Goal: Task Accomplishment & Management: Manage account settings

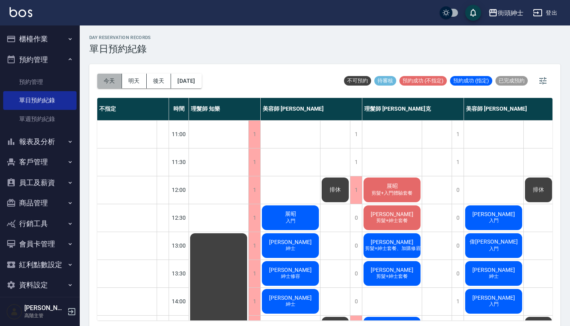
click at [112, 82] on button "今天" at bounding box center [109, 81] width 25 height 15
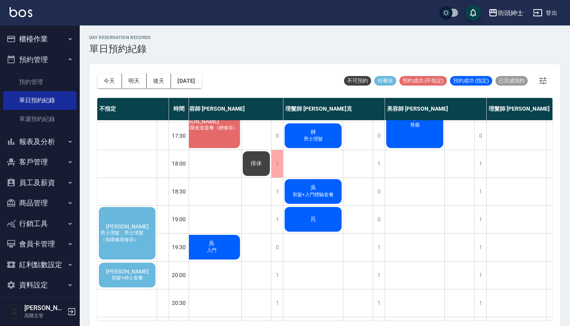
scroll to position [361, 79]
click at [126, 230] on span "男士理髮、男士理髮 （加購修眉修容）" at bounding box center [127, 237] width 57 height 14
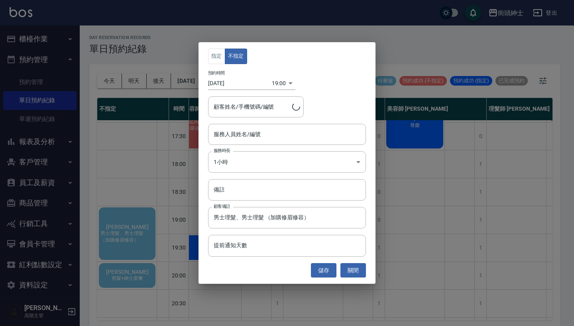
type input "[PERSON_NAME]/0905261778"
click at [281, 133] on input "服務人員姓名/編號" at bounding box center [287, 135] width 151 height 14
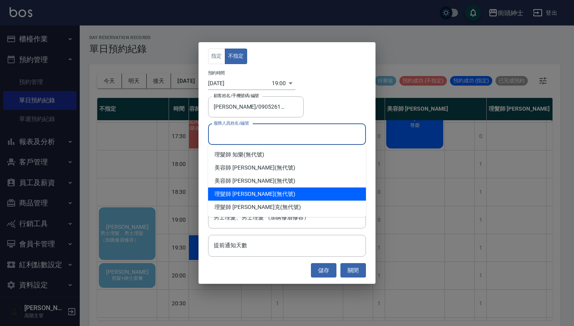
click at [255, 189] on div "理髮師 [PERSON_NAME] (無代號)" at bounding box center [287, 194] width 158 height 13
type input "理髮師 [PERSON_NAME](無代號)"
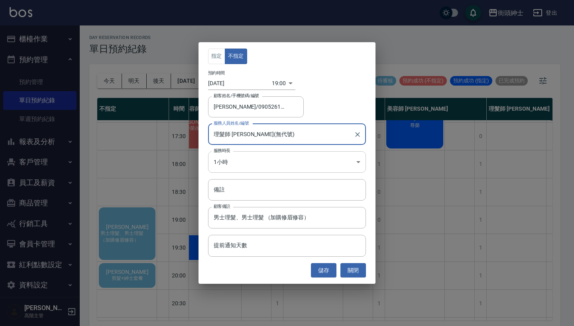
click at [261, 162] on body "街頭紳士 登出 櫃檯作業 打帳單 帳單列表 掛單列表 座位開單 營業儀表板 現金收支登錄 高階收支登錄 材料自購登錄 每日結帳 排班表 現場電腦打卡 掃碼打卡…" at bounding box center [287, 164] width 574 height 329
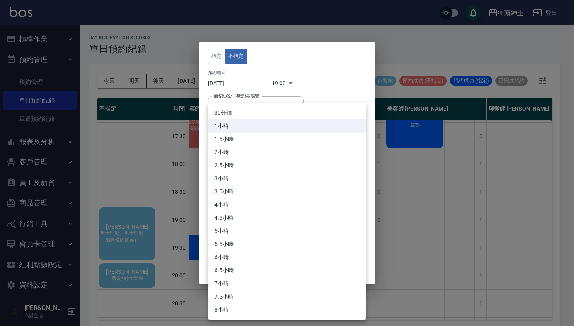
click at [251, 112] on li "30分鐘" at bounding box center [287, 112] width 158 height 13
type input "1"
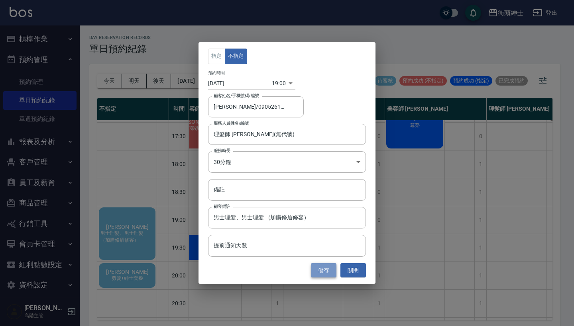
click at [326, 267] on button "儲存" at bounding box center [324, 270] width 26 height 15
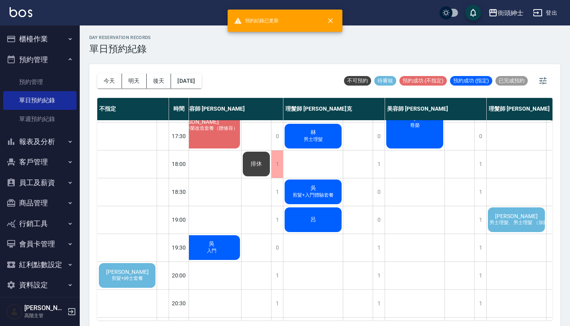
click at [533, 228] on div "[PERSON_NAME] 男士理髮、男士理髮 （加購修眉修容）" at bounding box center [516, 219] width 59 height 27
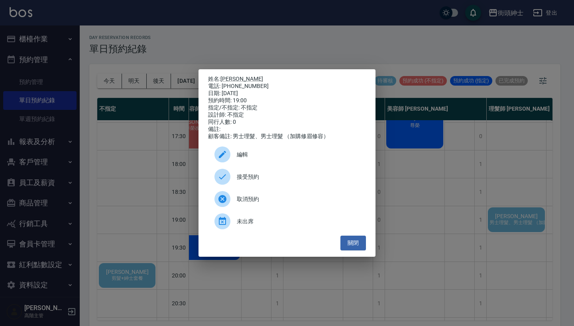
click at [296, 175] on div "接受預約" at bounding box center [287, 177] width 158 height 22
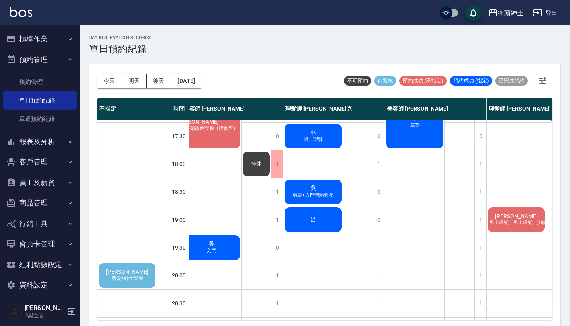
click at [132, 274] on span "[PERSON_NAME]" at bounding box center [127, 272] width 46 height 6
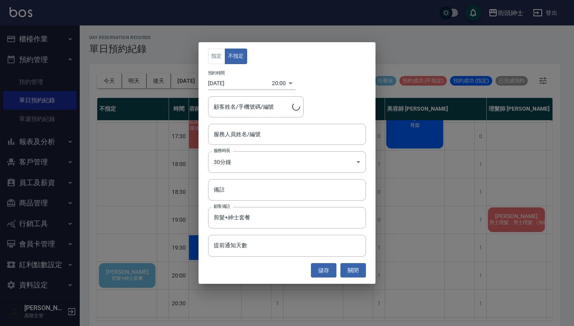
type input "[PERSON_NAME]/0958626839"
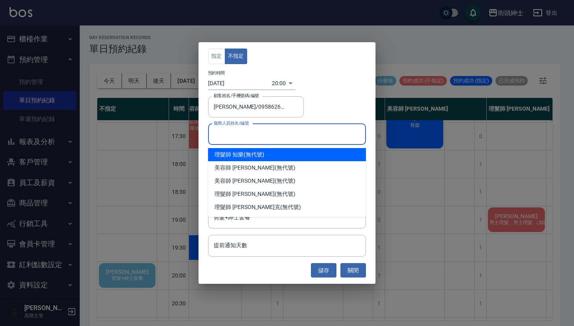
click at [259, 137] on input "服務人員姓名/編號" at bounding box center [287, 135] width 151 height 14
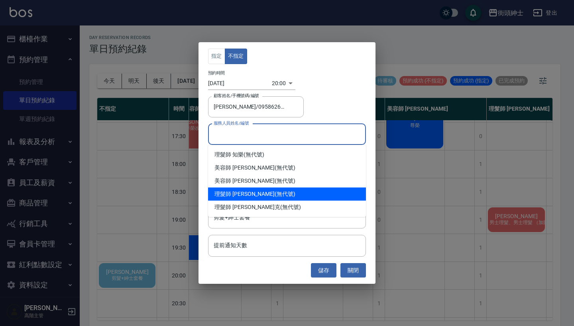
drag, startPoint x: 253, startPoint y: 200, endPoint x: 252, endPoint y: 208, distance: 8.0
click at [252, 208] on ul "理髮師 知樂 (無代號) 美容師 [PERSON_NAME] (無代號) 美容師 [PERSON_NAME] (無代號) 理髮師 [PERSON_NAME] …" at bounding box center [287, 181] width 158 height 72
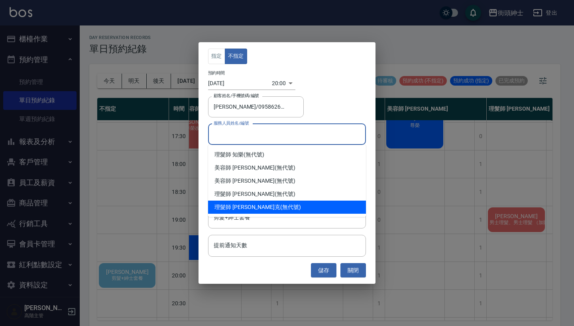
click at [252, 208] on span "理髮師 [PERSON_NAME]克" at bounding box center [247, 207] width 66 height 8
type input "理髮師 [PERSON_NAME]克(無代號)"
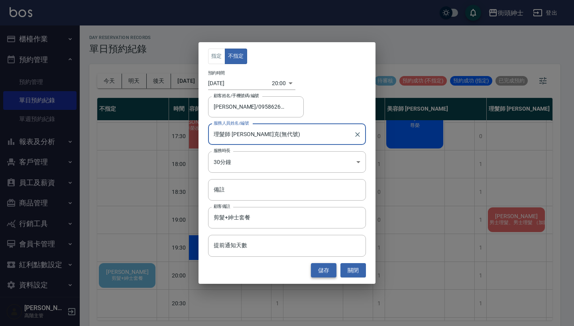
click at [326, 270] on button "儲存" at bounding box center [324, 270] width 26 height 15
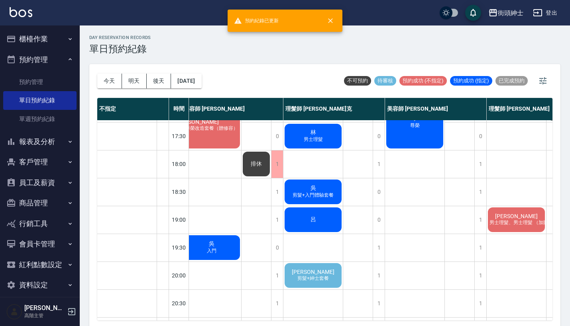
click at [327, 276] on span "剪髮+紳士套餐" at bounding box center [313, 278] width 35 height 7
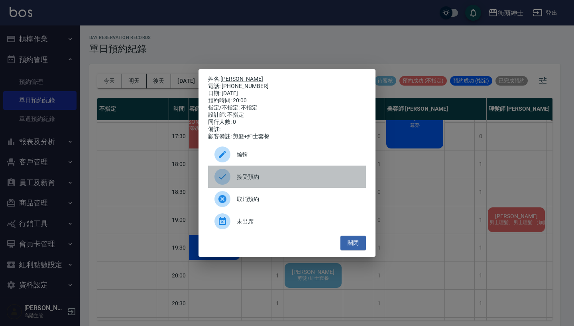
click at [291, 179] on span "接受預約" at bounding box center [298, 177] width 123 height 8
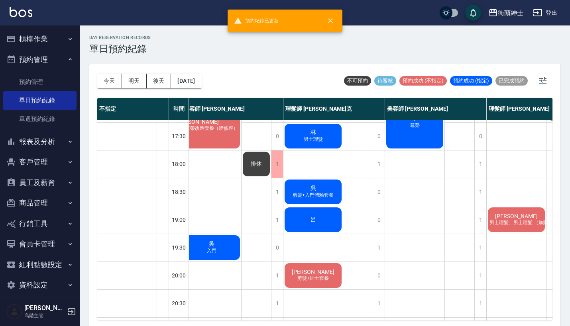
click at [310, 273] on span "[PERSON_NAME]" at bounding box center [313, 272] width 46 height 6
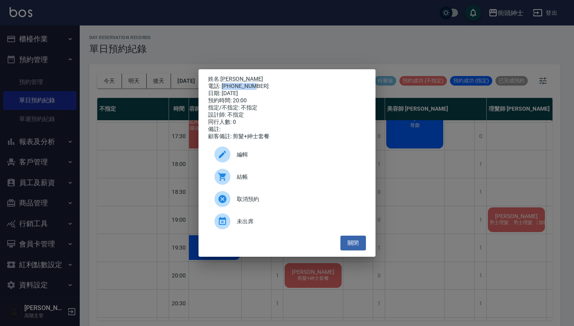
drag, startPoint x: 222, startPoint y: 84, endPoint x: 258, endPoint y: 86, distance: 36.7
click at [259, 85] on div "電話: [PHONE_NUMBER]" at bounding box center [287, 86] width 158 height 7
copy div "0958626839"
click at [160, 197] on div "姓名: [PERSON_NAME] 電話: [PHONE_NUMBER] 日期: [DATE] 預約時間: 20:00 指定/不指定: 不指定 設計師: 不指…" at bounding box center [287, 163] width 574 height 326
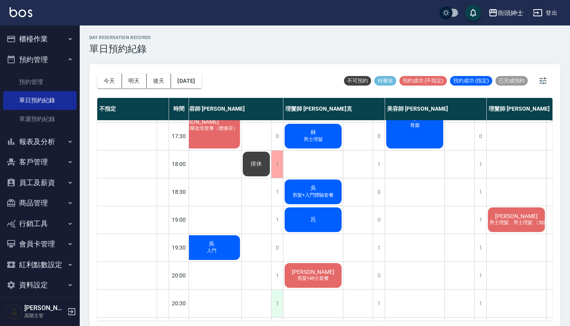
click at [275, 305] on div "1" at bounding box center [277, 303] width 12 height 27
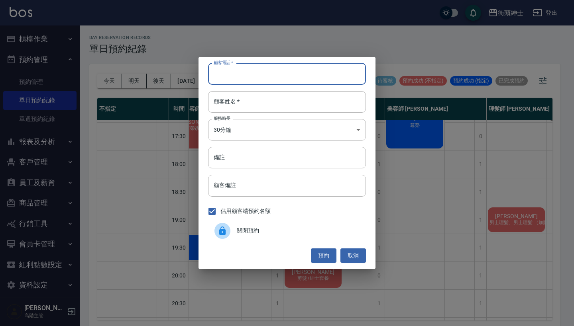
paste input "0958626839"
type input "0958626839"
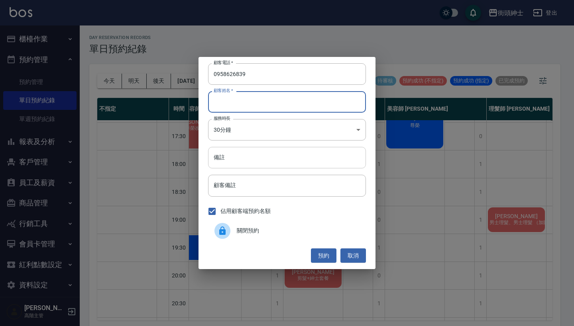
click at [278, 153] on input "備註" at bounding box center [287, 158] width 158 height 22
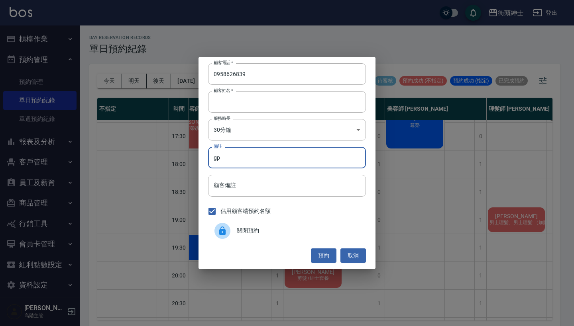
type input "g"
type input "紳士"
click at [321, 259] on button "預約" at bounding box center [324, 256] width 26 height 15
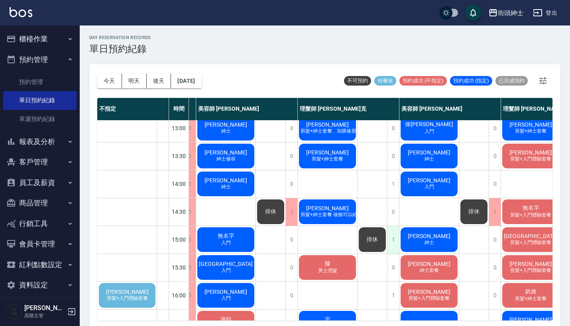
scroll to position [117, 65]
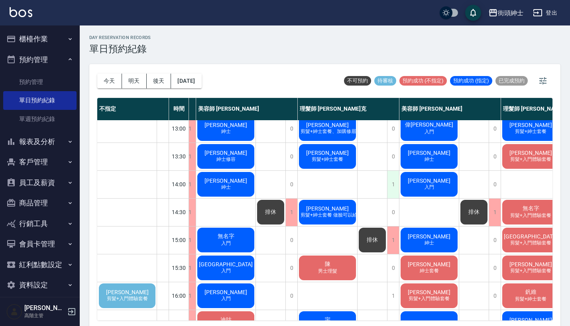
click at [394, 178] on div "1" at bounding box center [393, 184] width 12 height 27
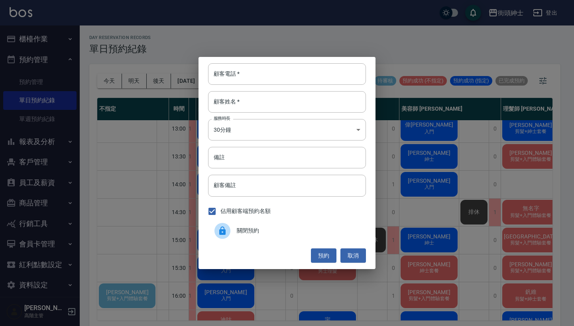
click at [287, 230] on span "關閉預約" at bounding box center [298, 231] width 123 height 8
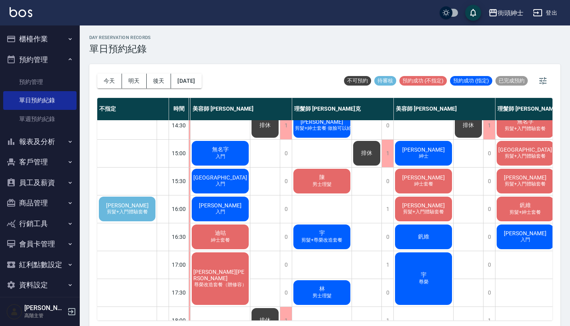
scroll to position [206, 68]
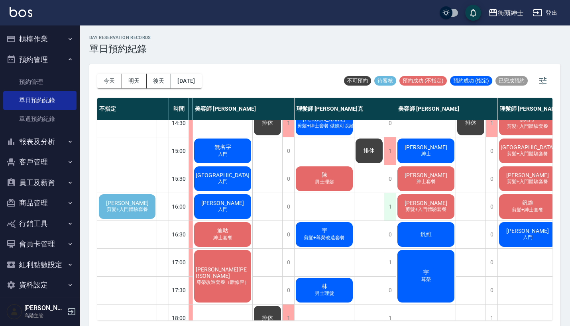
click at [390, 212] on div "1" at bounding box center [390, 206] width 12 height 27
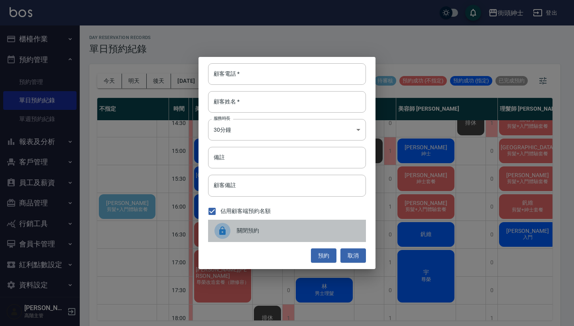
click at [312, 229] on span "關閉預約" at bounding box center [298, 231] width 123 height 8
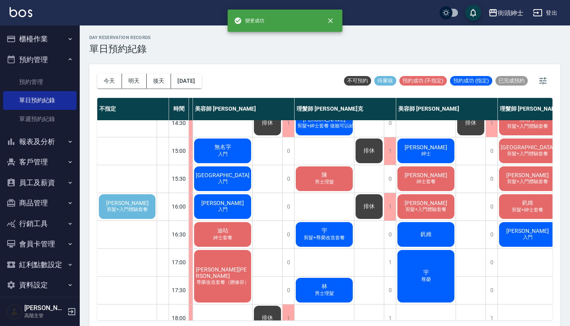
click at [371, 147] on span "排休" at bounding box center [369, 150] width 14 height 7
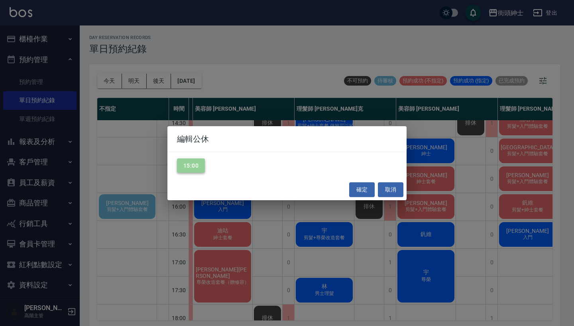
click at [198, 168] on button "15:00" at bounding box center [191, 166] width 28 height 15
click at [360, 191] on button "確定" at bounding box center [362, 190] width 26 height 15
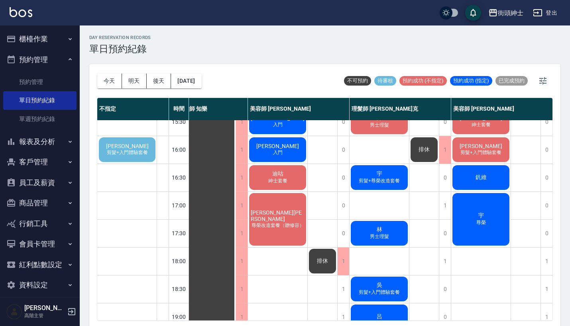
scroll to position [264, 13]
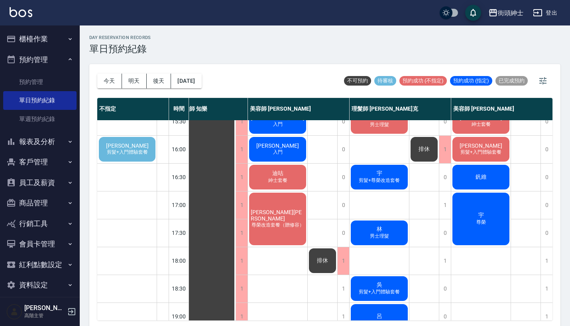
click at [124, 141] on div "[PERSON_NAME] 剪髮+入門體驗套餐" at bounding box center [127, 149] width 59 height 27
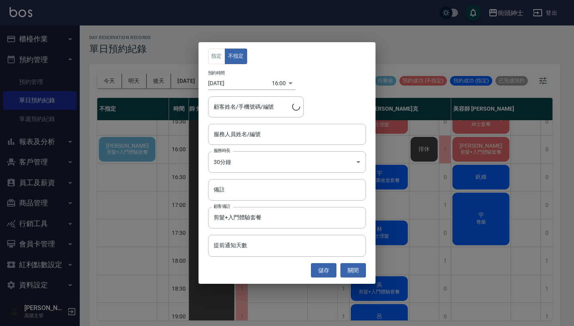
type input "[PERSON_NAME]/0905815706"
click at [353, 269] on button "關閉" at bounding box center [353, 270] width 26 height 15
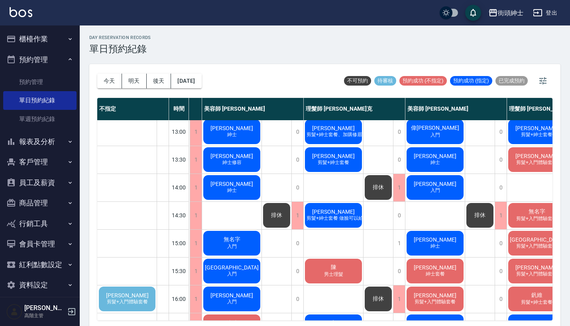
scroll to position [114, 59]
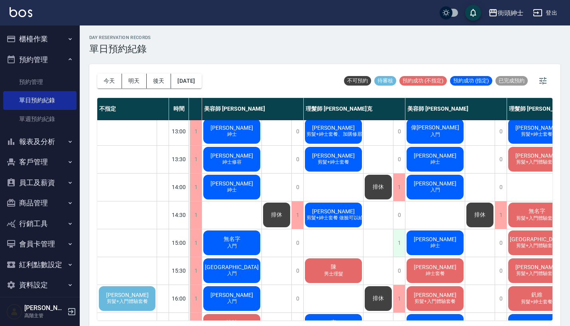
click at [401, 243] on div "1" at bounding box center [399, 243] width 12 height 27
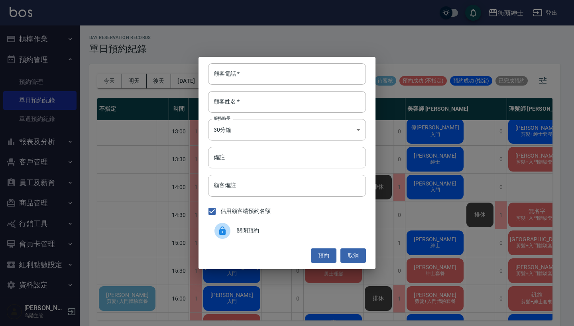
click at [257, 229] on span "關閉預約" at bounding box center [298, 231] width 123 height 8
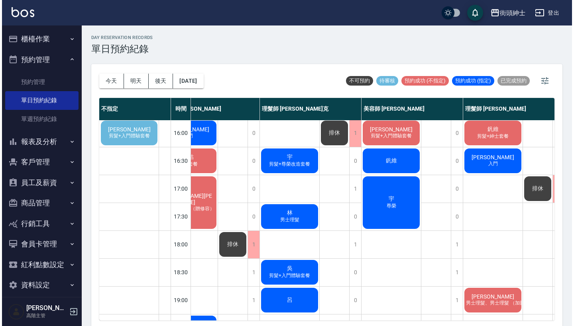
scroll to position [281, 105]
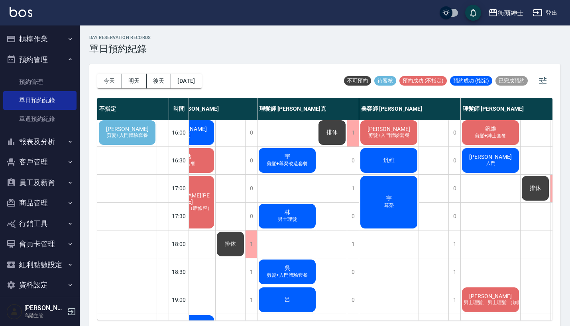
click at [133, 140] on div "[PERSON_NAME] 剪髮+入門體驗套餐" at bounding box center [127, 132] width 59 height 27
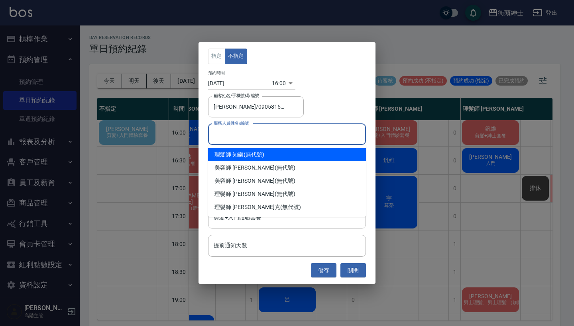
click at [260, 128] on input "服務人員姓名/編號" at bounding box center [287, 135] width 151 height 14
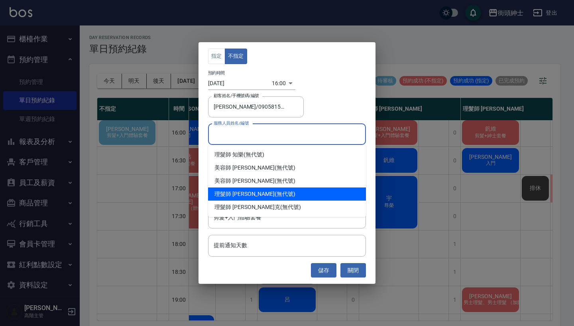
click at [259, 198] on div "理髮師 [PERSON_NAME] (無代號)" at bounding box center [287, 194] width 158 height 13
type input "理髮師 [PERSON_NAME](無代號)"
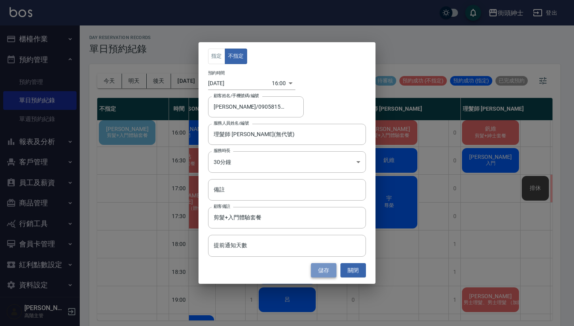
click at [325, 269] on button "儲存" at bounding box center [324, 270] width 26 height 15
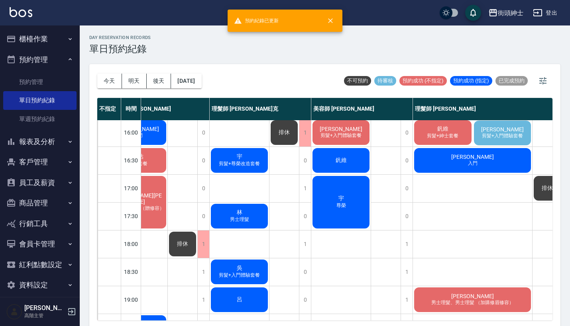
click at [499, 143] on div "[PERSON_NAME] 剪髮+入門體驗套餐" at bounding box center [503, 133] width 60 height 27
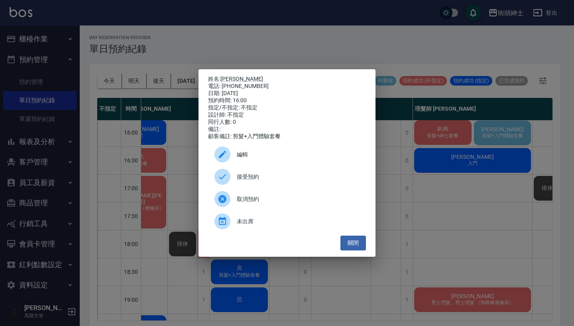
click at [272, 159] on span "編輯" at bounding box center [298, 155] width 123 height 8
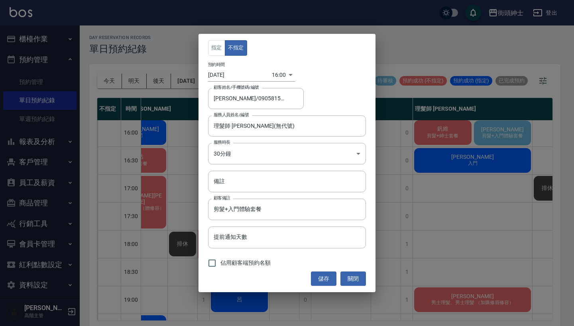
click at [277, 75] on body "街頭紳士 登出 櫃檯作業 打帳單 帳單列表 掛單列表 座位開單 營業儀表板 現金收支登錄 高階收支登錄 材料自購登錄 每日結帳 排班表 現場電腦打卡 掃碼打卡…" at bounding box center [287, 164] width 574 height 329
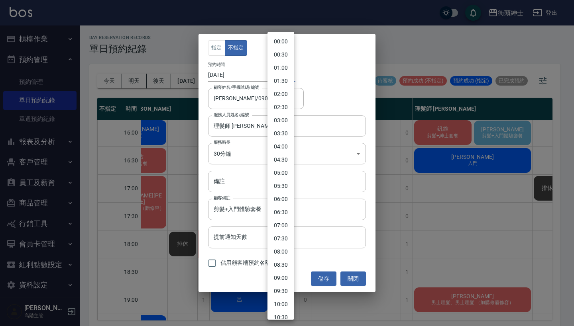
scroll to position [287, 0]
click at [281, 213] on li "17:30" at bounding box center [280, 214] width 27 height 13
type input "1757151000000"
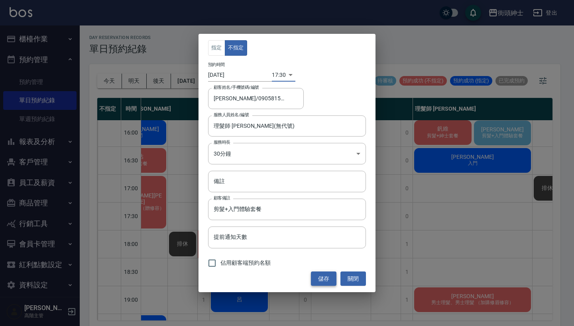
click at [316, 282] on button "儲存" at bounding box center [324, 279] width 26 height 15
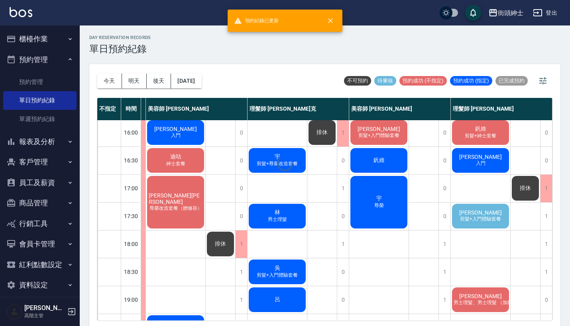
scroll to position [281, 67]
click at [487, 214] on span "[PERSON_NAME]" at bounding box center [480, 213] width 46 height 6
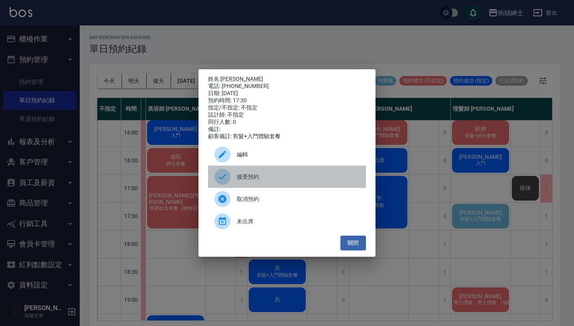
click at [251, 178] on span "接受預約" at bounding box center [298, 177] width 123 height 8
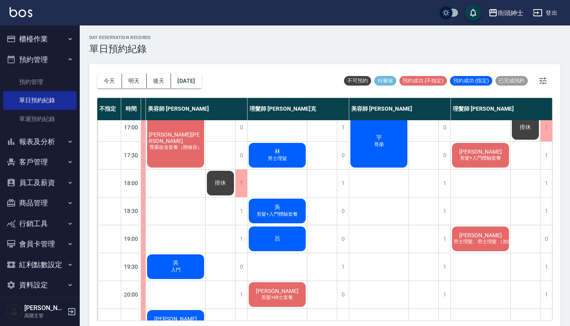
scroll to position [345, 70]
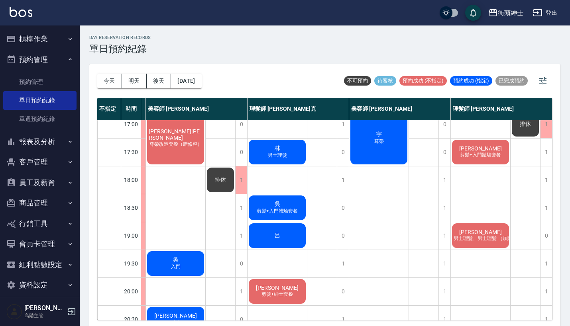
click at [473, 159] on span "剪髮+入門體驗套餐" at bounding box center [480, 155] width 44 height 7
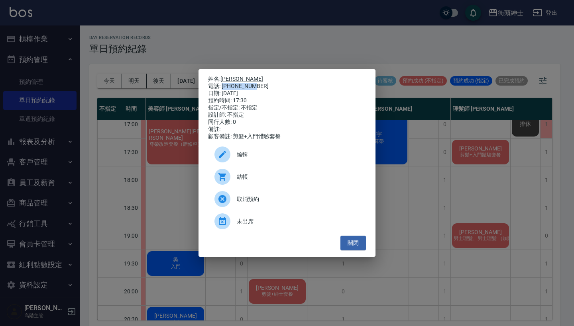
drag, startPoint x: 222, startPoint y: 83, endPoint x: 276, endPoint y: 84, distance: 53.8
click at [276, 84] on div "電話: [PHONE_NUMBER]" at bounding box center [287, 86] width 158 height 7
copy div "0905815706"
click at [466, 184] on div "姓名: [PERSON_NAME] 電話: [PHONE_NUMBER] 日期: [DATE] 預約時間: 17:30 指定/不指定: 不指定 設計師: 不指…" at bounding box center [287, 163] width 574 height 326
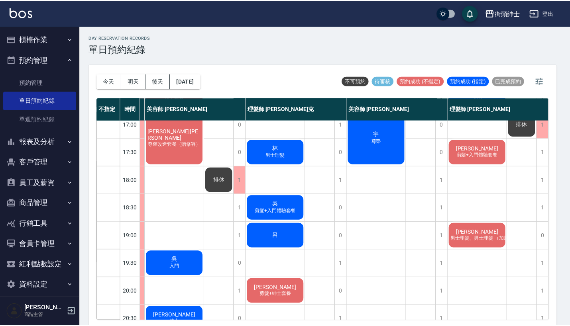
scroll to position [345, 67]
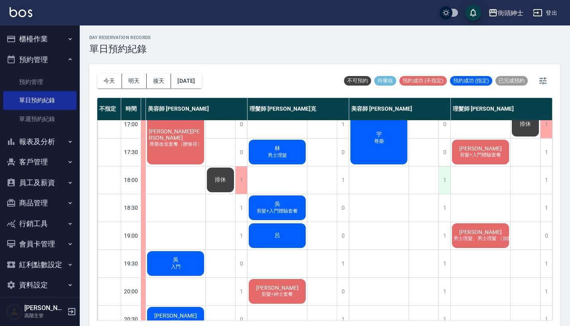
click at [444, 182] on div "1" at bounding box center [444, 180] width 12 height 27
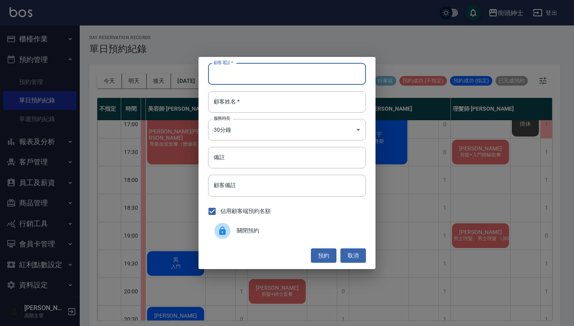
paste input "0905815706"
type input "0905815706"
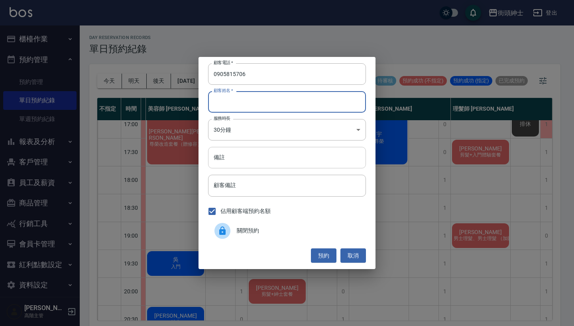
click at [240, 165] on input "備註" at bounding box center [287, 158] width 158 height 22
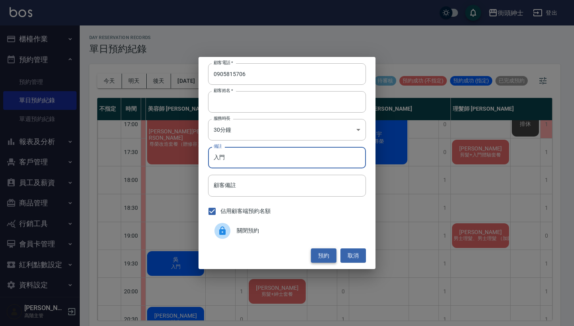
type input "入門"
click at [321, 258] on button "預約" at bounding box center [324, 256] width 26 height 15
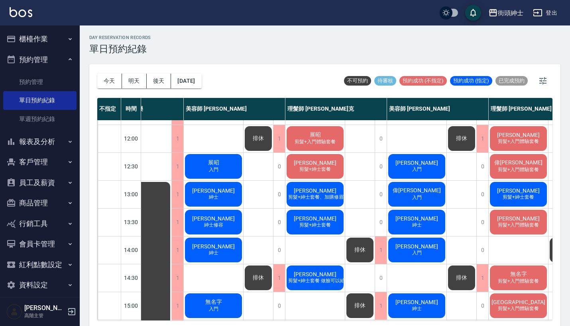
scroll to position [53, 31]
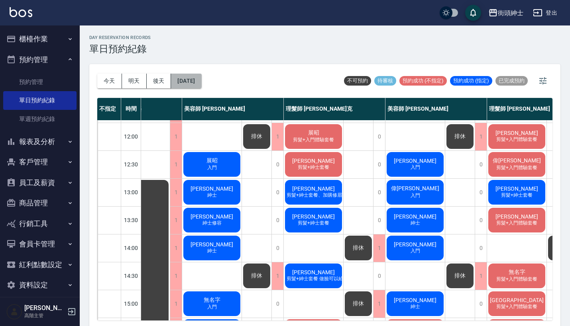
click at [196, 84] on button "[DATE]" at bounding box center [186, 81] width 30 height 15
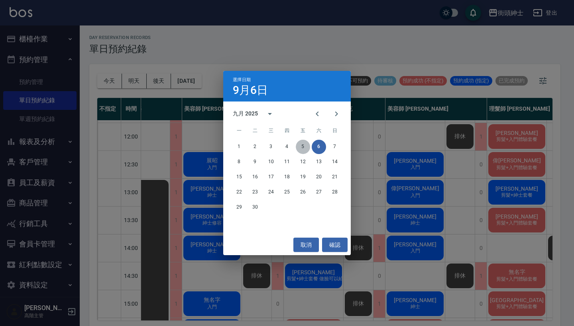
click at [308, 145] on button "5" at bounding box center [303, 147] width 14 height 14
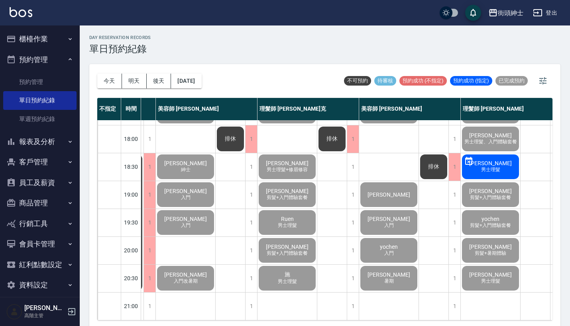
scroll to position [392, 87]
click at [132, 82] on button "明天" at bounding box center [134, 81] width 25 height 15
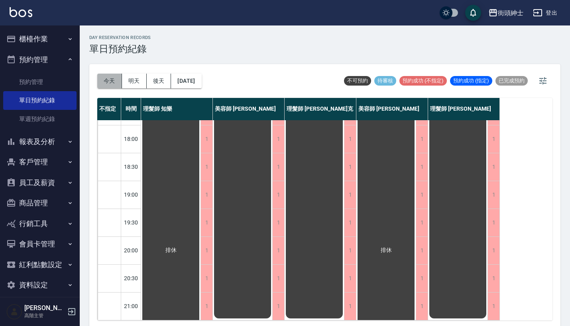
click at [114, 80] on button "今天" at bounding box center [109, 81] width 25 height 15
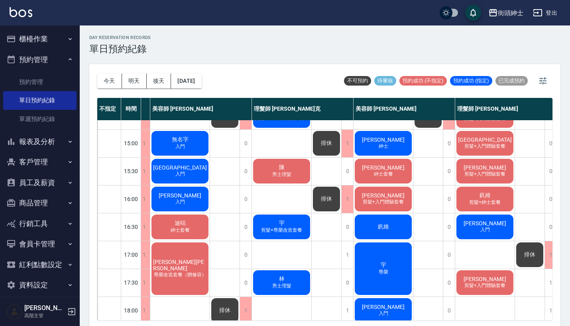
scroll to position [224, 63]
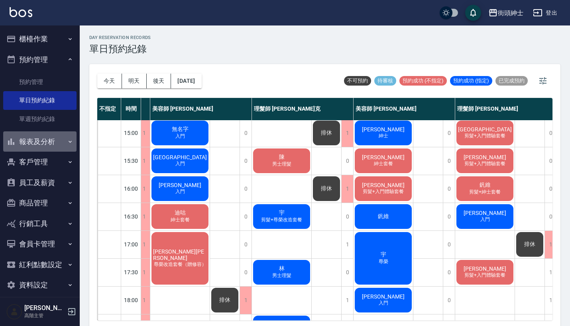
click at [41, 143] on button "報表及分析" at bounding box center [39, 141] width 73 height 21
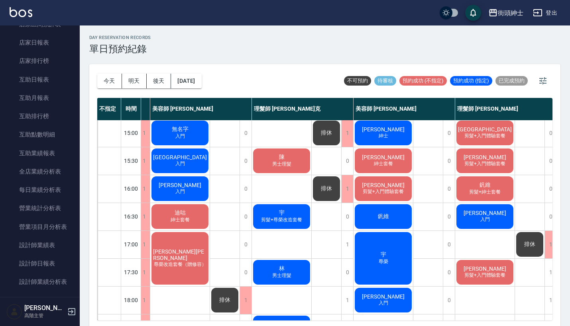
scroll to position [327, 0]
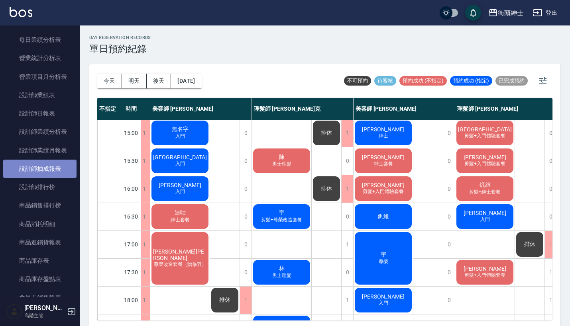
click at [52, 164] on link "設計師抽成報表" at bounding box center [39, 169] width 73 height 18
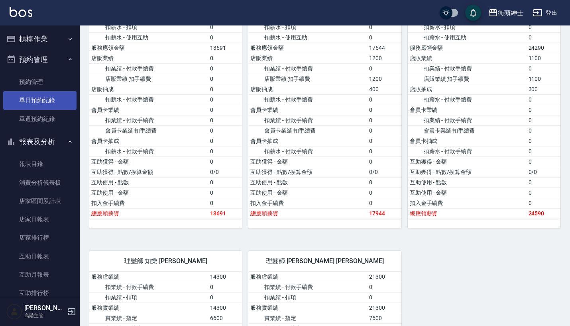
click at [44, 98] on link "單日預約紀錄" at bounding box center [39, 100] width 73 height 18
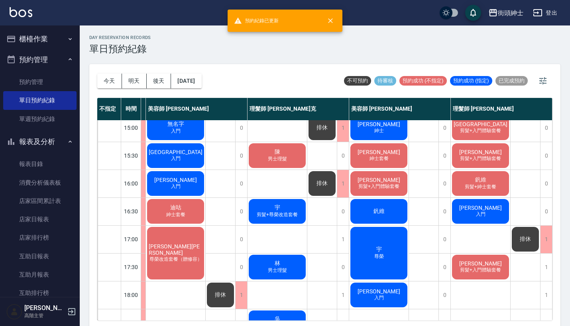
scroll to position [190, 71]
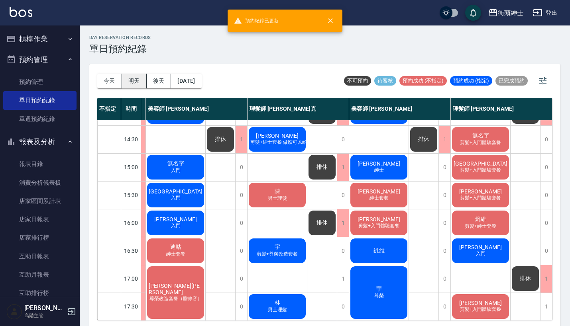
click at [131, 82] on button "明天" at bounding box center [134, 81] width 25 height 15
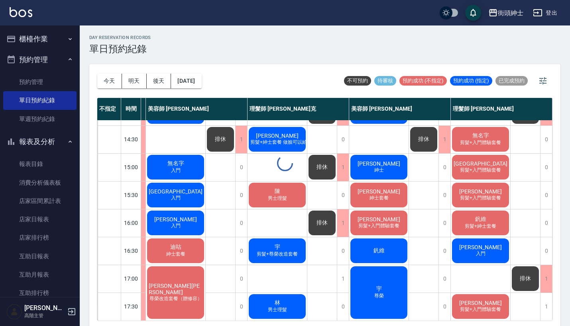
scroll to position [190, 0]
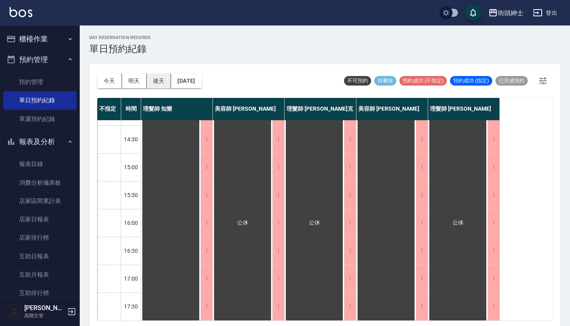
click at [161, 80] on button "後天" at bounding box center [159, 81] width 25 height 15
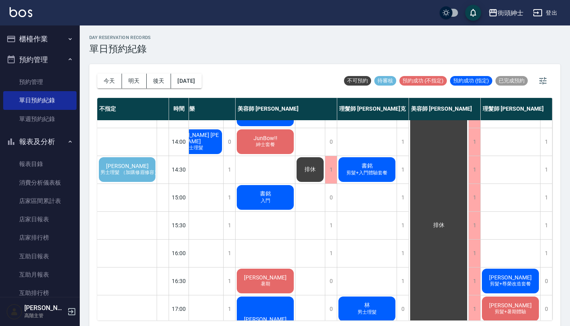
click at [132, 167] on span "[PERSON_NAME]" at bounding box center [127, 166] width 46 height 6
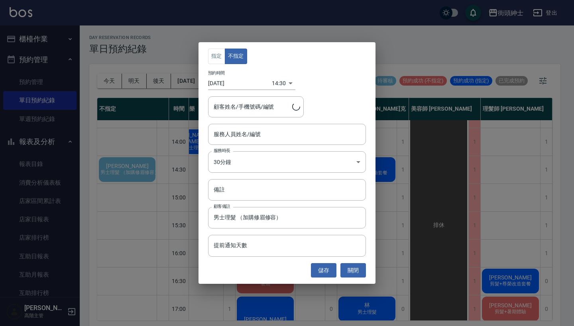
type input "[PERSON_NAME]/0981068850"
click at [262, 131] on input "服務人員姓名/編號" at bounding box center [287, 135] width 151 height 14
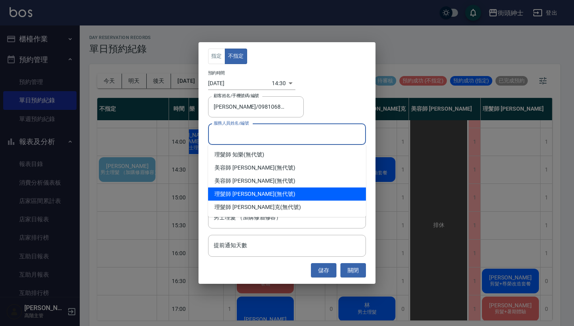
click at [250, 192] on div "理髮師 [PERSON_NAME] (無代號)" at bounding box center [287, 194] width 158 height 13
type input "理髮師 [PERSON_NAME](無代號)"
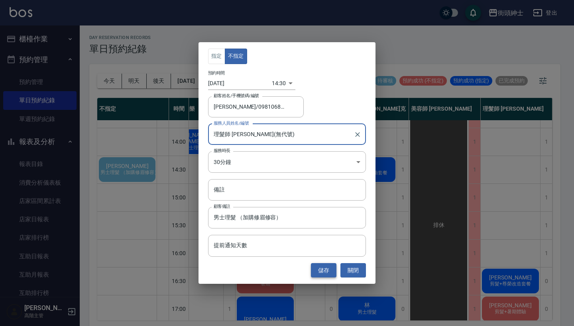
click at [324, 266] on button "儲存" at bounding box center [324, 270] width 26 height 15
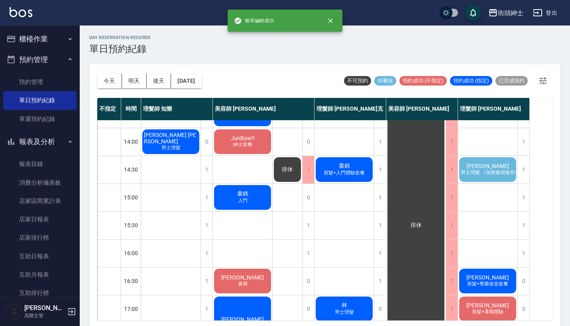
click at [467, 171] on span "男士理髮 （加購修眉修容）" at bounding box center [490, 172] width 62 height 7
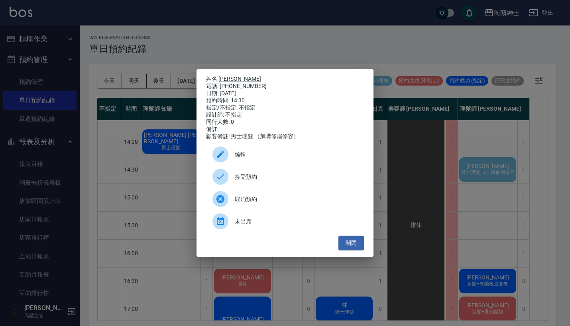
scroll to position [160, 0]
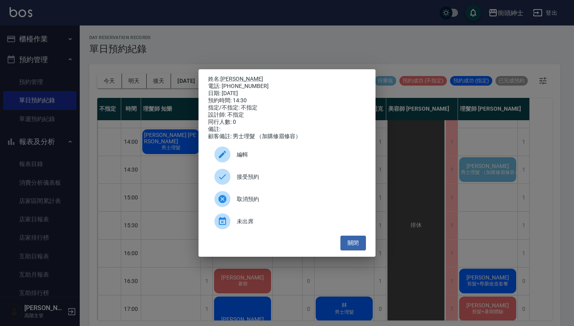
click at [286, 181] on span "接受預約" at bounding box center [298, 177] width 123 height 8
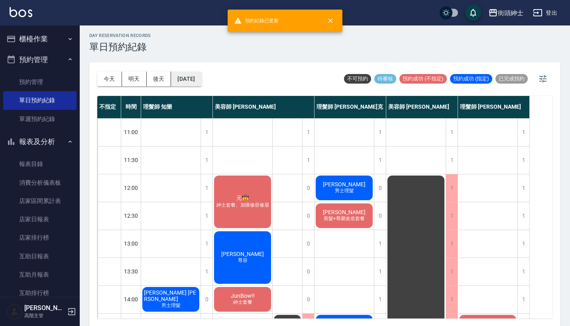
scroll to position [0, 0]
click at [173, 75] on button "[DATE]" at bounding box center [186, 79] width 30 height 15
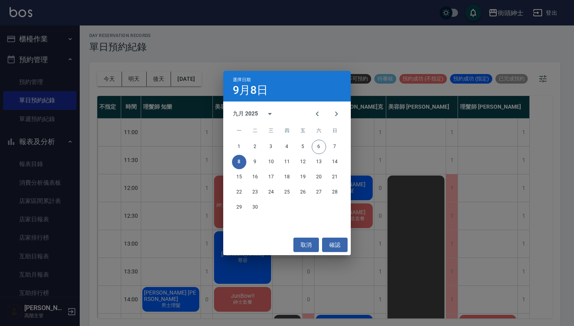
click at [401, 178] on div "選擇日期 [DATE] 九月 2025 一 二 三 四 五 六 日 1 2 3 4 5 6 7 8 9 10 11 12 13 14 15 16 17 18 …" at bounding box center [287, 163] width 574 height 326
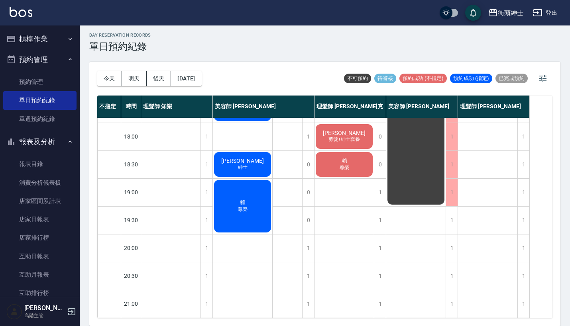
scroll to position [2, 0]
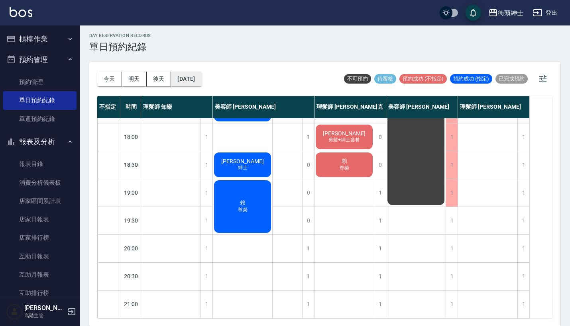
click at [194, 78] on button "[DATE]" at bounding box center [186, 79] width 30 height 15
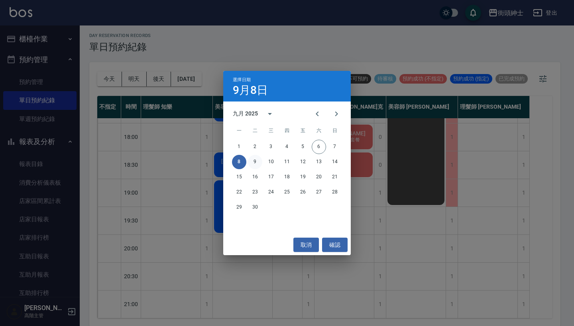
click at [255, 164] on button "9" at bounding box center [255, 162] width 14 height 14
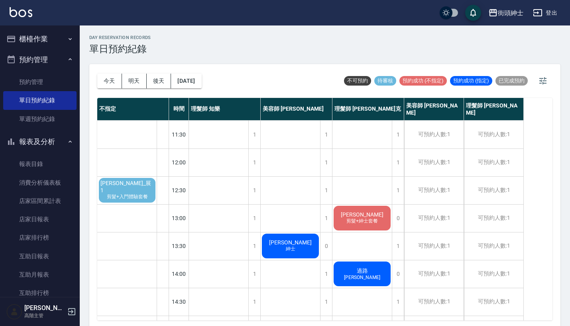
click at [137, 186] on span "[PERSON_NAME]_展1" at bounding box center [127, 187] width 57 height 14
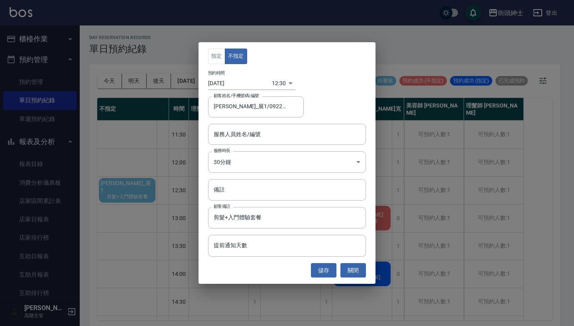
click at [253, 134] on input "服務人員姓名/編號" at bounding box center [287, 135] width 151 height 14
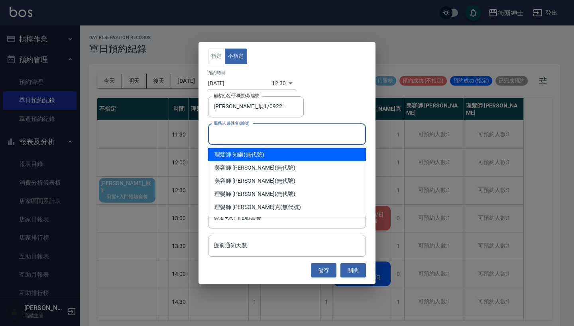
click at [257, 153] on div "理髮師 知樂 (無代號)" at bounding box center [287, 154] width 158 height 13
click at [281, 139] on input "理髮師 知樂(無代號)" at bounding box center [281, 135] width 139 height 14
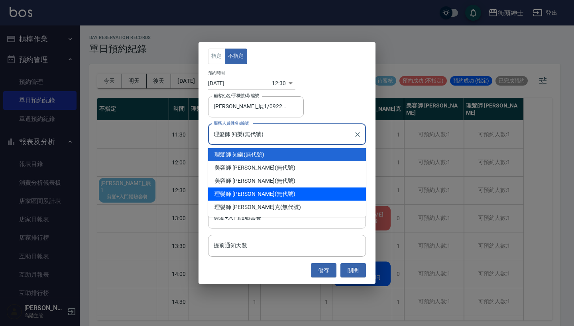
click at [273, 196] on div "理髮師 [PERSON_NAME] (無代號)" at bounding box center [287, 194] width 158 height 13
type input "理髮師 [PERSON_NAME](無代號)"
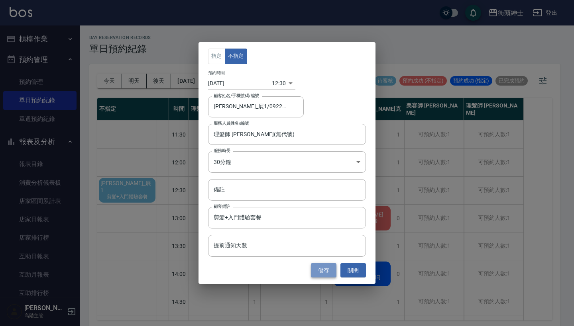
click at [322, 267] on button "儲存" at bounding box center [324, 270] width 26 height 15
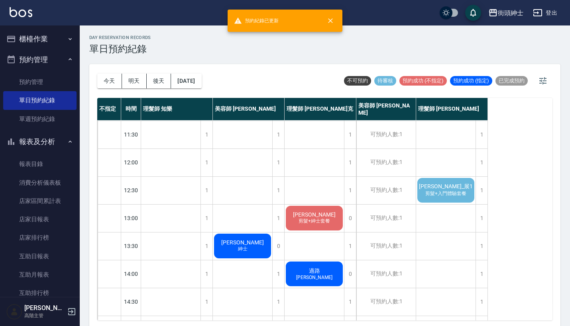
click at [443, 187] on span "[PERSON_NAME]_展1" at bounding box center [445, 186] width 57 height 7
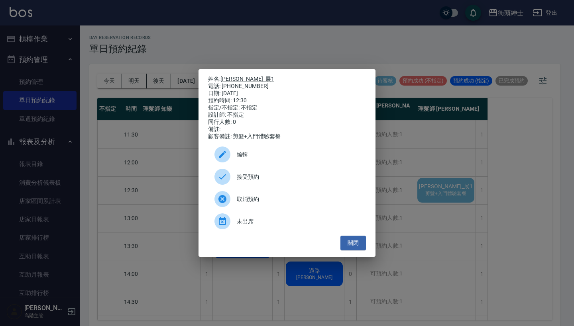
click at [259, 177] on span "接受預約" at bounding box center [298, 177] width 123 height 8
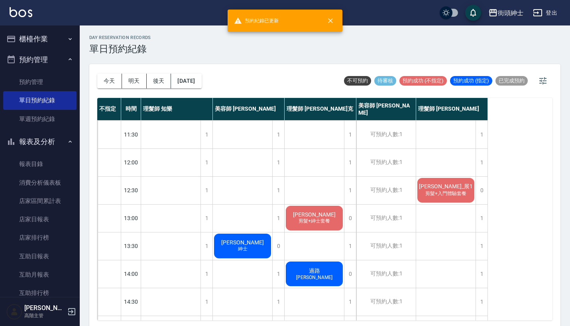
click at [444, 185] on span "[PERSON_NAME]_展1" at bounding box center [445, 186] width 57 height 7
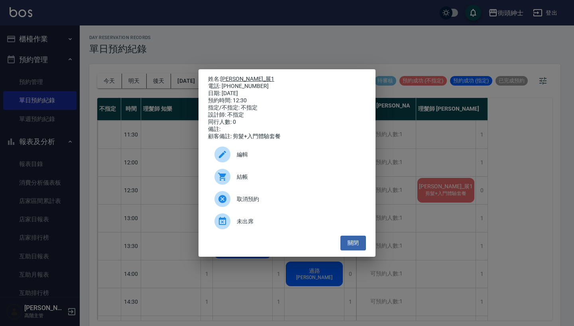
drag, startPoint x: 256, startPoint y: 83, endPoint x: 224, endPoint y: 76, distance: 33.0
click at [224, 76] on div "姓名: [PERSON_NAME]展1 電話: [PHONE_NUMBER] 日期: [DATE] 預約時間: 12:30 指定/不指定: 不指定 設計師: …" at bounding box center [287, 108] width 158 height 65
copy div "姓名: [PERSON_NAME]展1 電話: [PHONE_NUMBER]"
click at [322, 53] on div "姓名: [PERSON_NAME]展1 電話: [PHONE_NUMBER] 日期: [DATE] 預約時間: 12:30 指定/不指定: 不指定 設計師: …" at bounding box center [287, 163] width 574 height 326
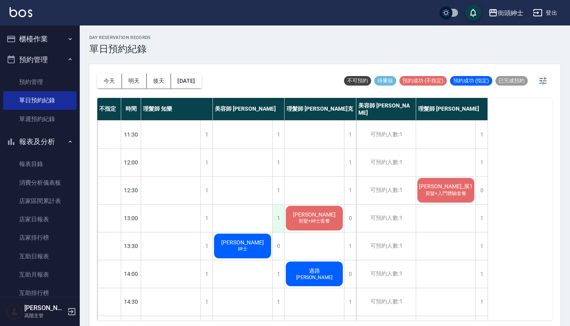
click at [279, 218] on div "1" at bounding box center [278, 218] width 12 height 27
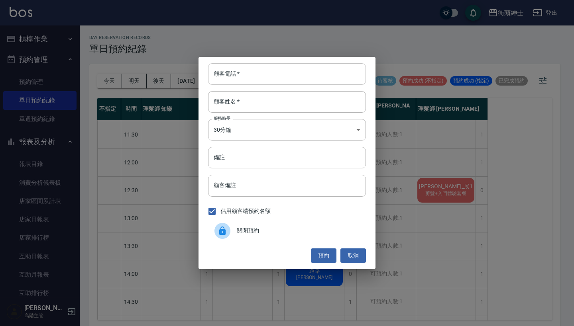
paste input "[PERSON_NAME]_展1 電話: [PHONE_NUMBER]"
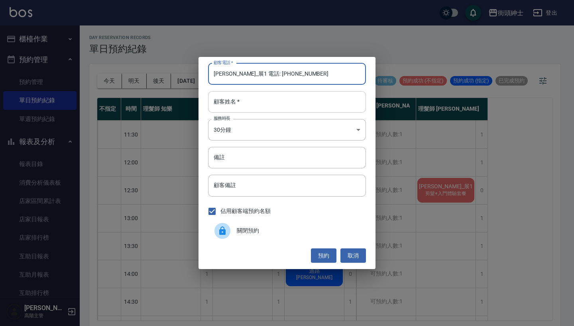
type input "[PERSON_NAME]_展1 電話: [PHONE_NUMBER]"
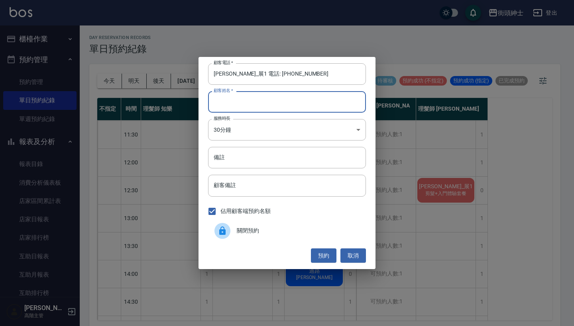
paste input "[PERSON_NAME]_展1 電話: [PHONE_NUMBER]"
type input "[PERSON_NAME]_展1 電話: [PHONE_NUMBER]"
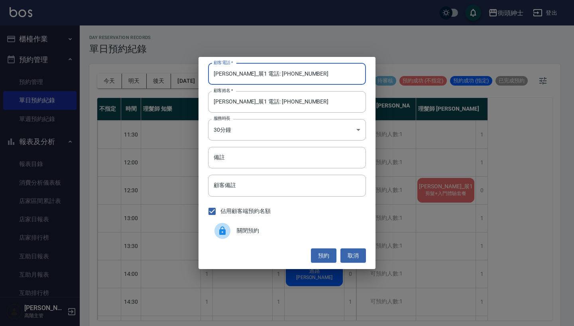
drag, startPoint x: 257, startPoint y: 73, endPoint x: 184, endPoint y: 73, distance: 72.5
click at [184, 73] on div "顧客電話   * [PERSON_NAME]_展1 電話: [PHONE_NUMBER] 顧客電話   * 顧客姓名   * [PERSON_NAME]_展1…" at bounding box center [287, 163] width 574 height 326
type input "0922422109"
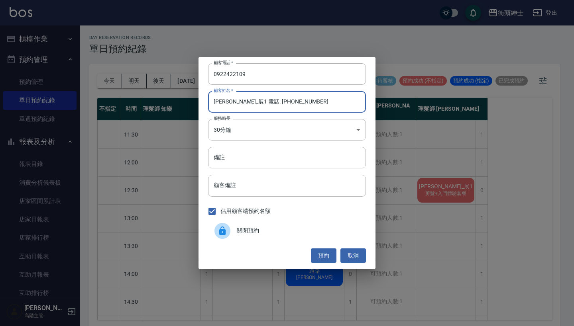
drag, startPoint x: 298, startPoint y: 101, endPoint x: 245, endPoint y: 101, distance: 53.0
click at [245, 101] on input "[PERSON_NAME]_展1 電話: [PHONE_NUMBER]" at bounding box center [287, 102] width 158 height 22
type input "[PERSON_NAME]_展1"
click at [241, 155] on input "備註" at bounding box center [287, 158] width 158 height 22
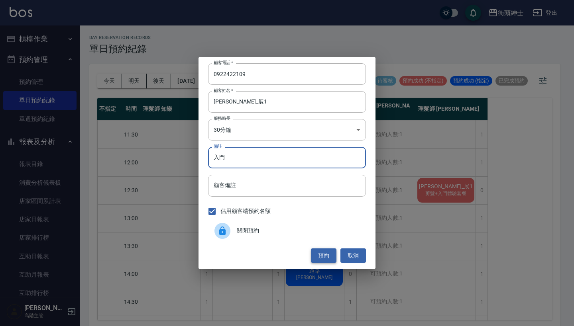
type input "入門"
click at [326, 253] on button "預約" at bounding box center [324, 256] width 26 height 15
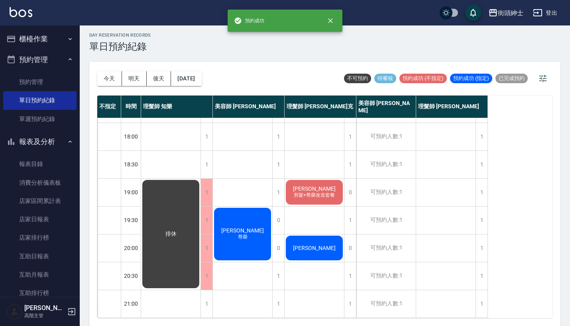
scroll to position [2, 0]
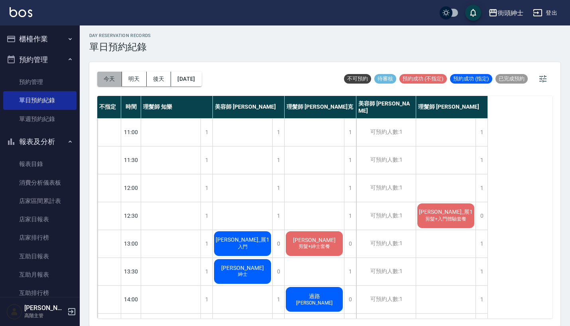
click at [108, 78] on button "今天" at bounding box center [109, 79] width 25 height 15
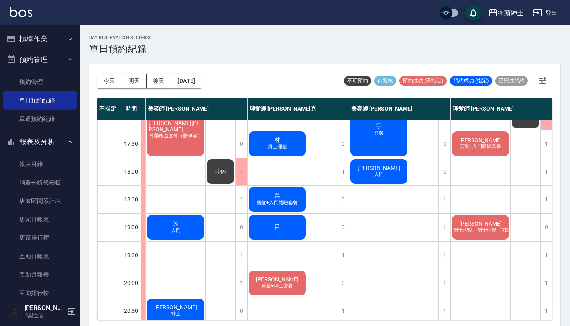
scroll to position [352, 70]
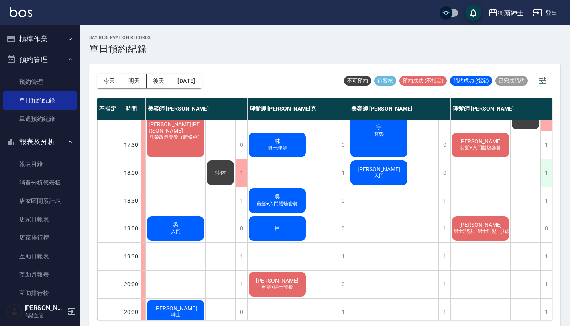
click at [543, 178] on div "1" at bounding box center [546, 172] width 12 height 27
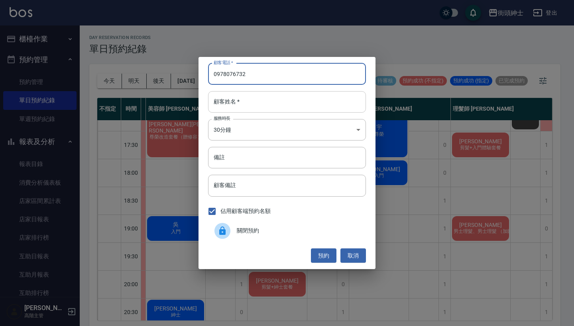
type input "0978076732"
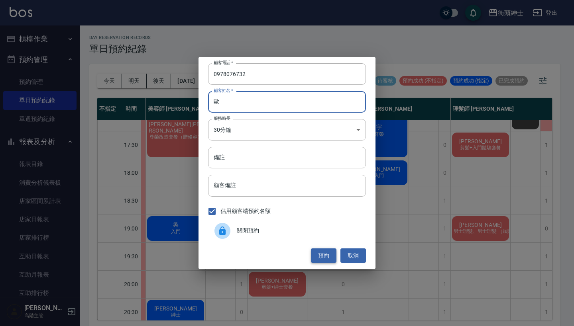
type input "歐"
click at [327, 256] on button "預約" at bounding box center [324, 256] width 26 height 15
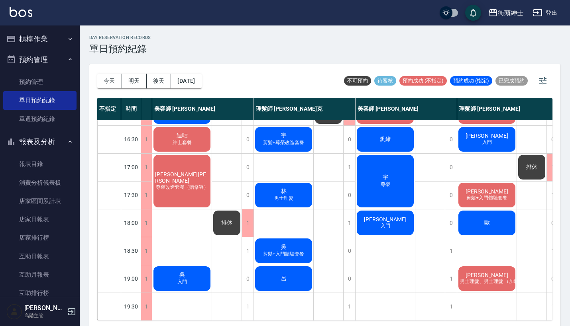
scroll to position [303, 61]
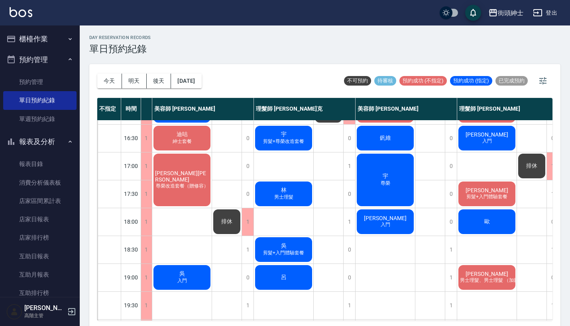
click at [505, 228] on div "歐" at bounding box center [486, 221] width 59 height 27
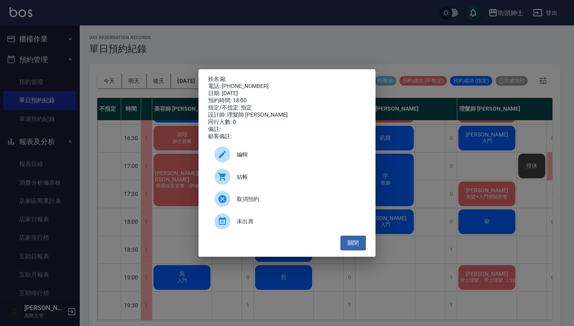
click at [274, 159] on span "編輯" at bounding box center [298, 155] width 123 height 8
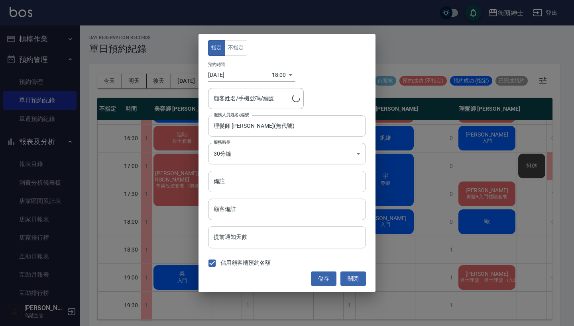
type input "歐/0978076732"
click at [236, 55] on button "不指定" at bounding box center [236, 48] width 22 height 16
click at [319, 280] on button "儲存" at bounding box center [324, 279] width 26 height 15
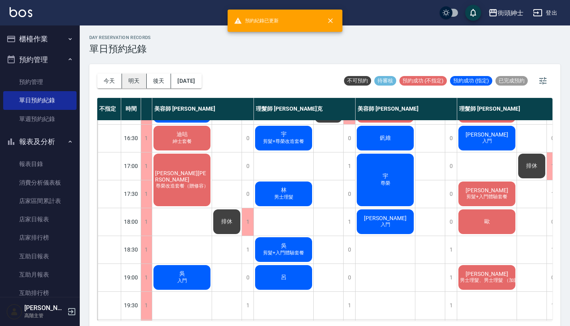
click at [136, 77] on button "明天" at bounding box center [134, 81] width 25 height 15
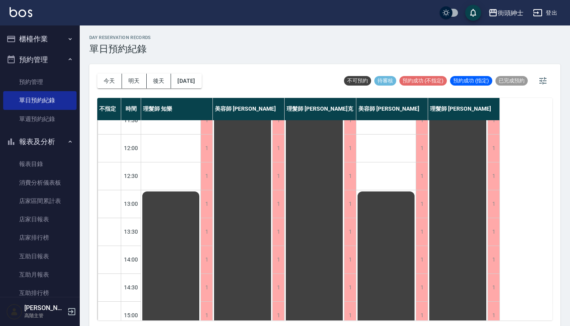
scroll to position [93, 0]
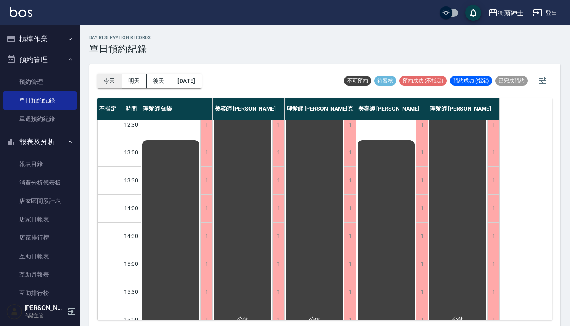
click at [117, 74] on button "今天" at bounding box center [109, 81] width 25 height 15
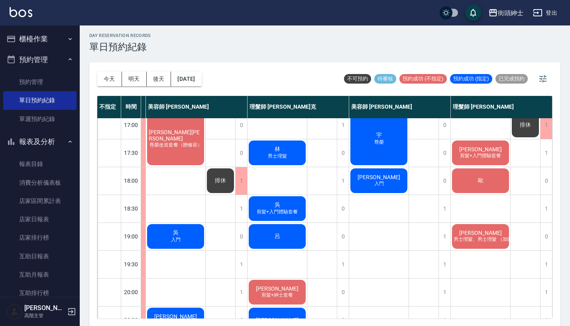
scroll to position [342, 71]
click at [542, 209] on div "1" at bounding box center [546, 208] width 12 height 27
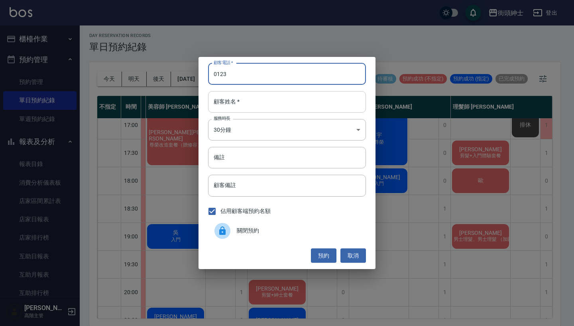
type input "0123"
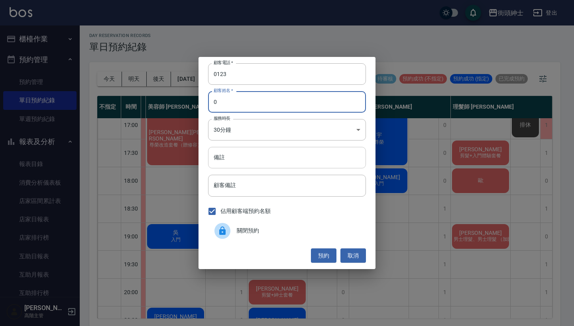
type input "0"
click at [302, 162] on input "備註" at bounding box center [287, 158] width 158 height 22
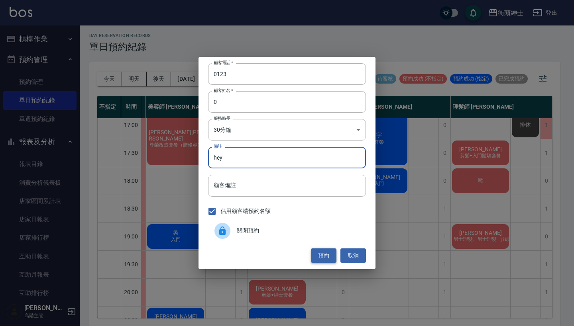
type input "hey"
click at [322, 251] on button "預約" at bounding box center [324, 256] width 26 height 15
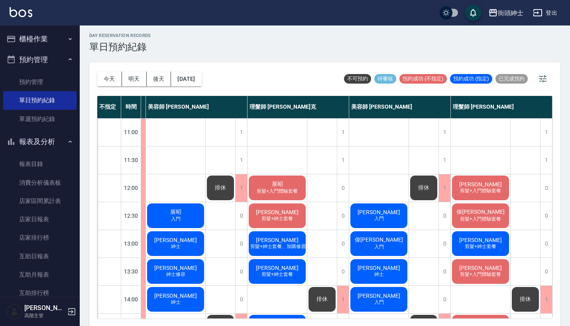
scroll to position [0, 67]
click at [55, 55] on button "預約管理" at bounding box center [39, 59] width 73 height 21
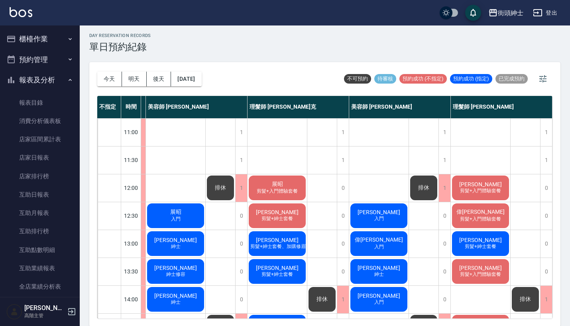
click at [55, 81] on button "報表及分析" at bounding box center [39, 80] width 73 height 21
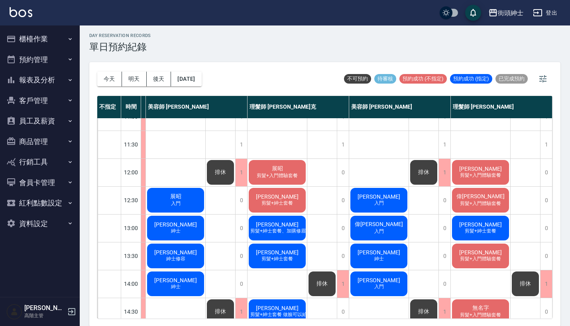
scroll to position [24, 67]
